Goal: Information Seeking & Learning: Check status

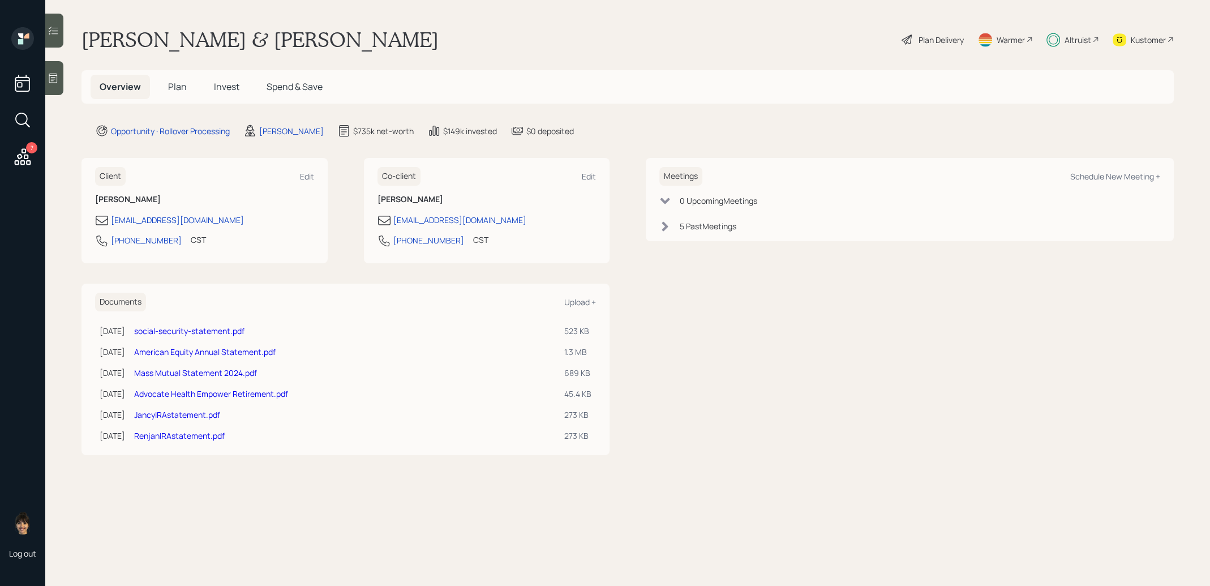
click at [232, 85] on span "Invest" at bounding box center [226, 86] width 25 height 12
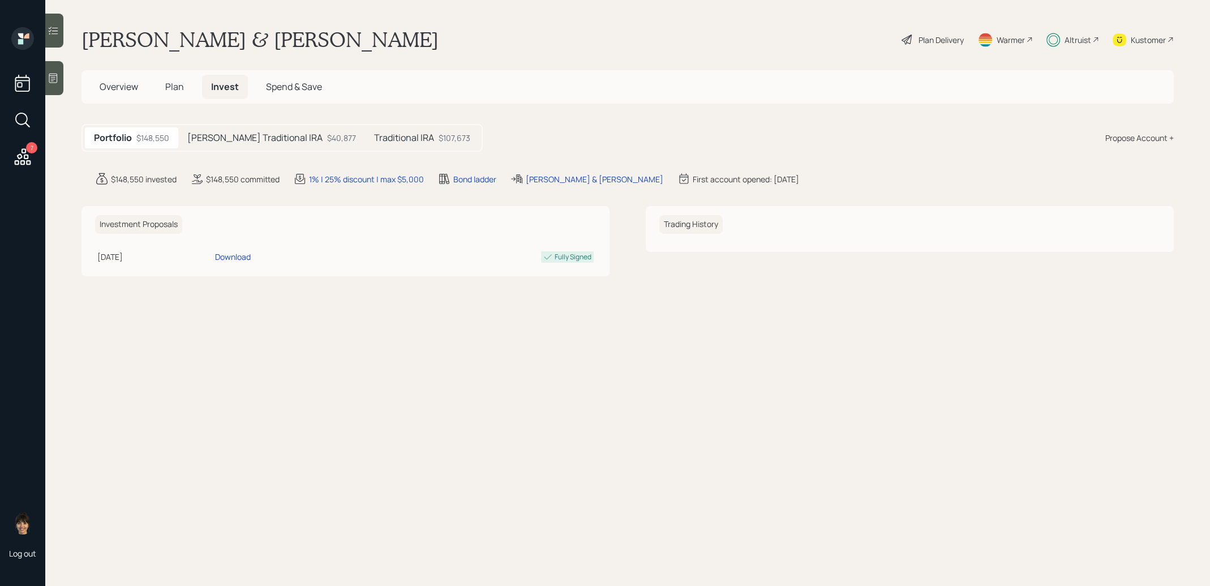
click at [374, 132] on h5 "Traditional IRA" at bounding box center [404, 137] width 60 height 11
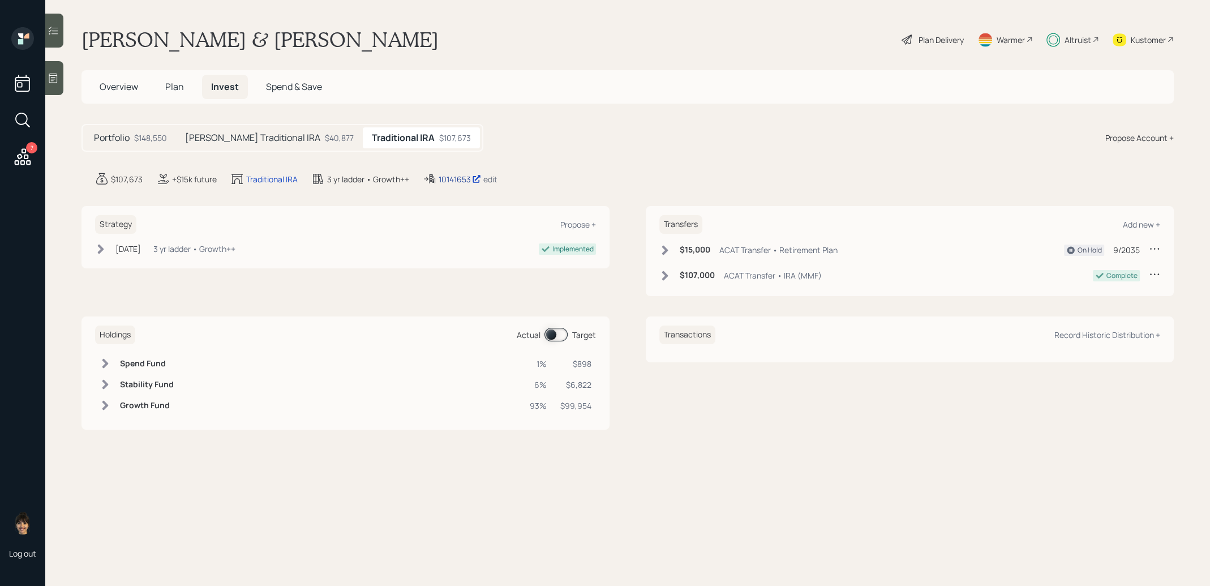
click at [462, 177] on div "10141653" at bounding box center [460, 179] width 42 height 12
